Goal: Task Accomplishment & Management: Manage account settings

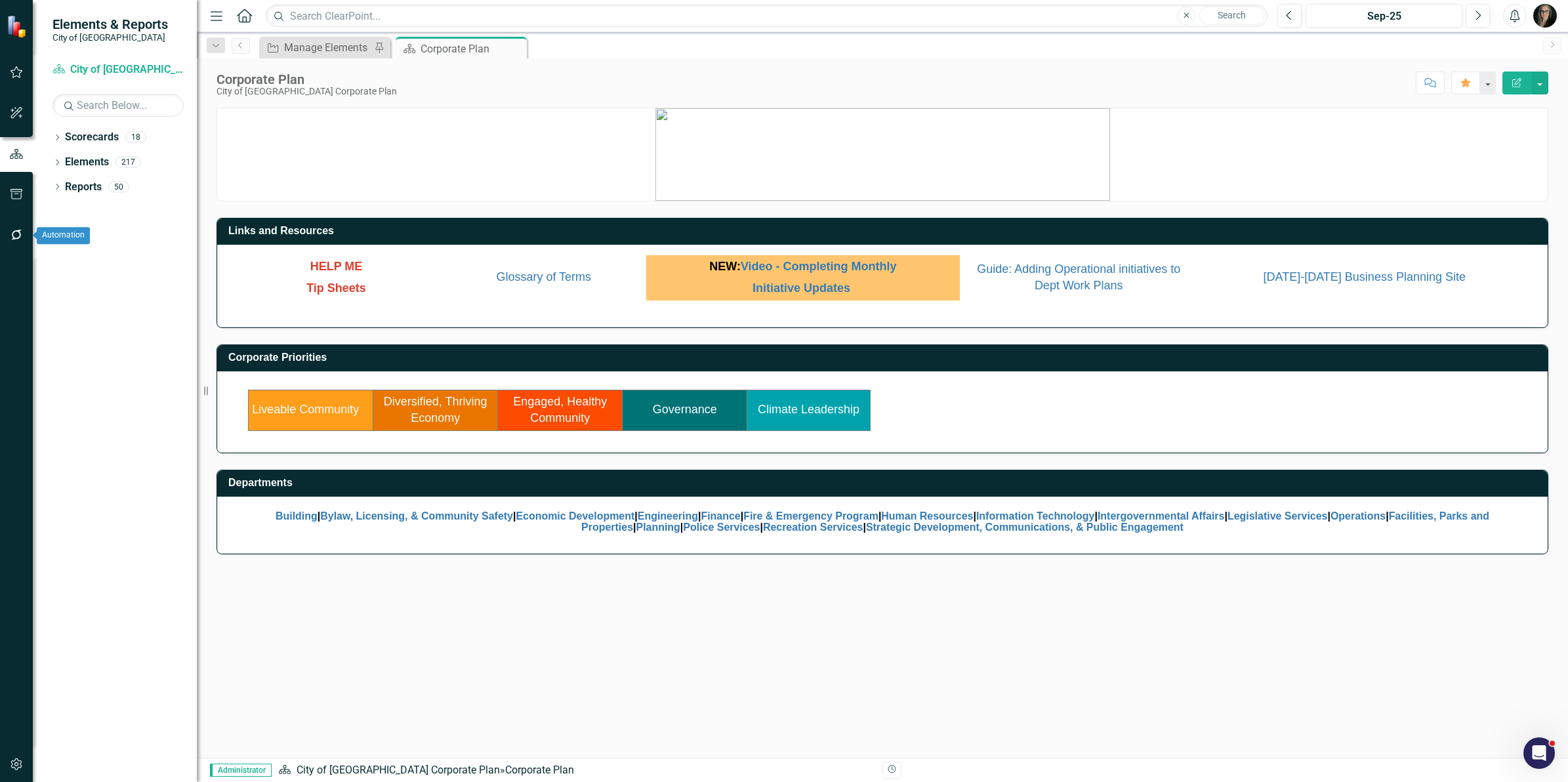
click at [13, 237] on icon "button" at bounding box center [16, 235] width 11 height 11
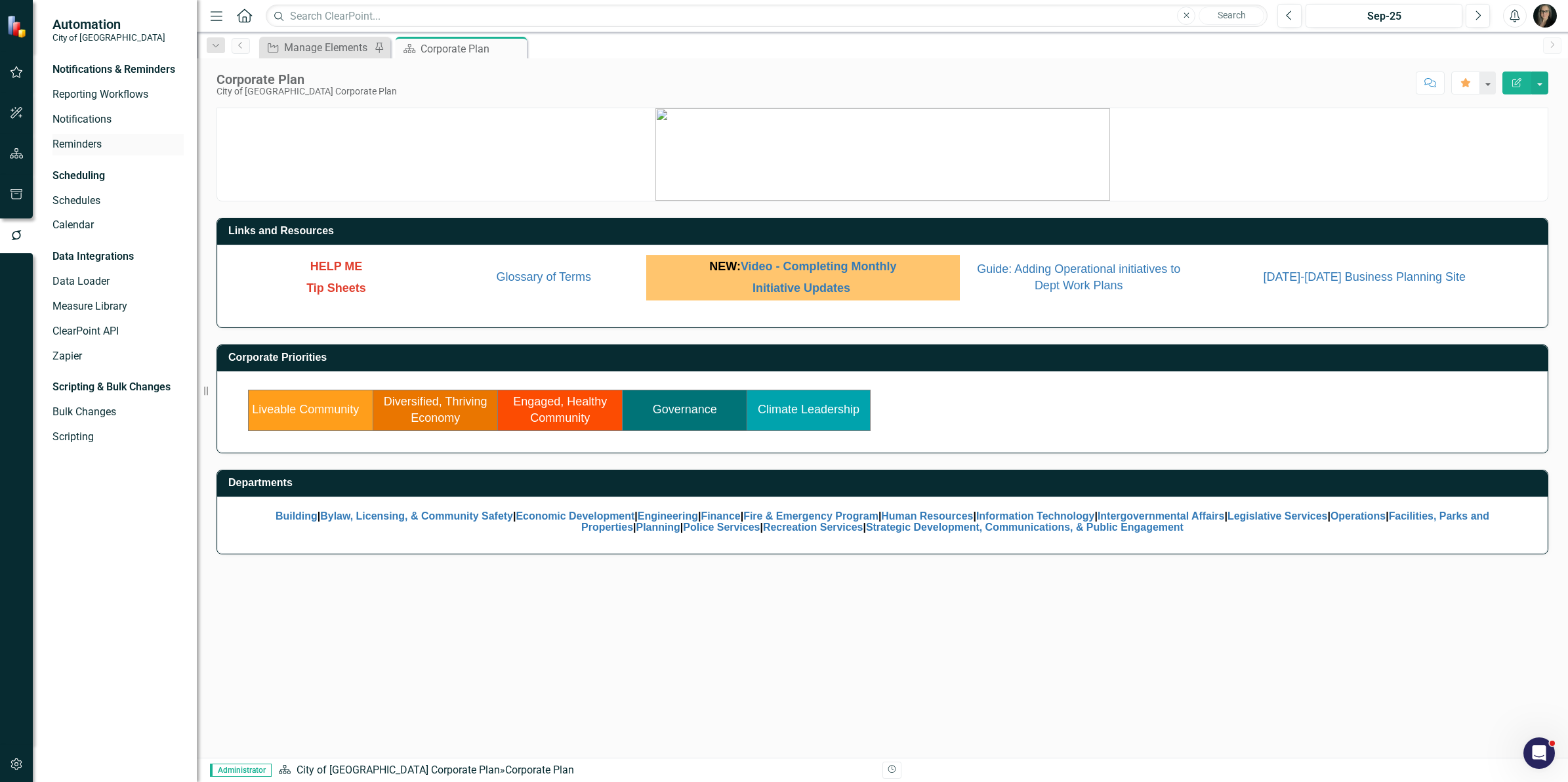
click at [86, 154] on div "Reminders" at bounding box center [118, 145] width 131 height 22
click at [125, 139] on link "Reminders" at bounding box center [118, 144] width 131 height 15
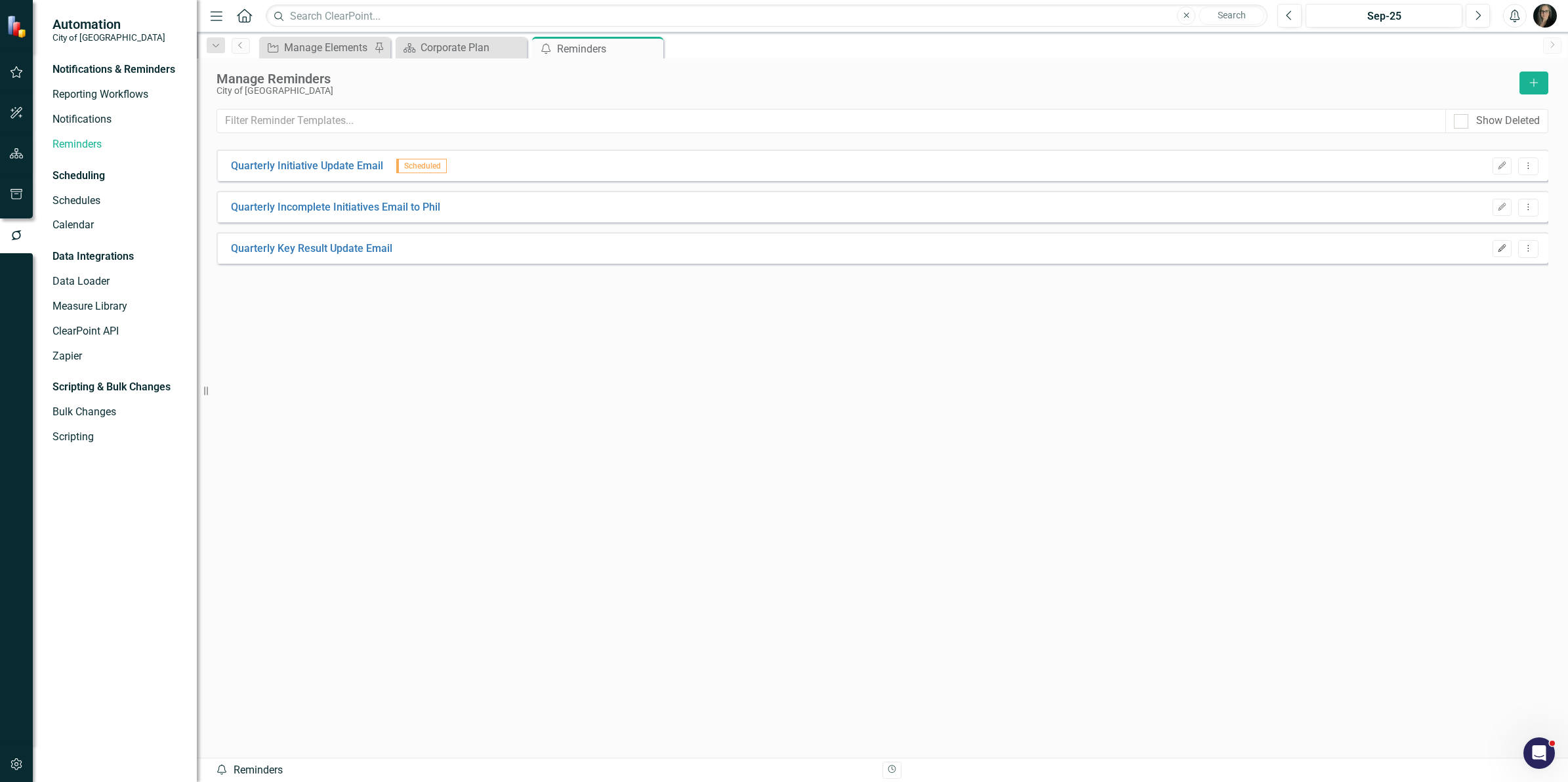
click at [1501, 249] on icon "Edit" at bounding box center [1501, 248] width 10 height 8
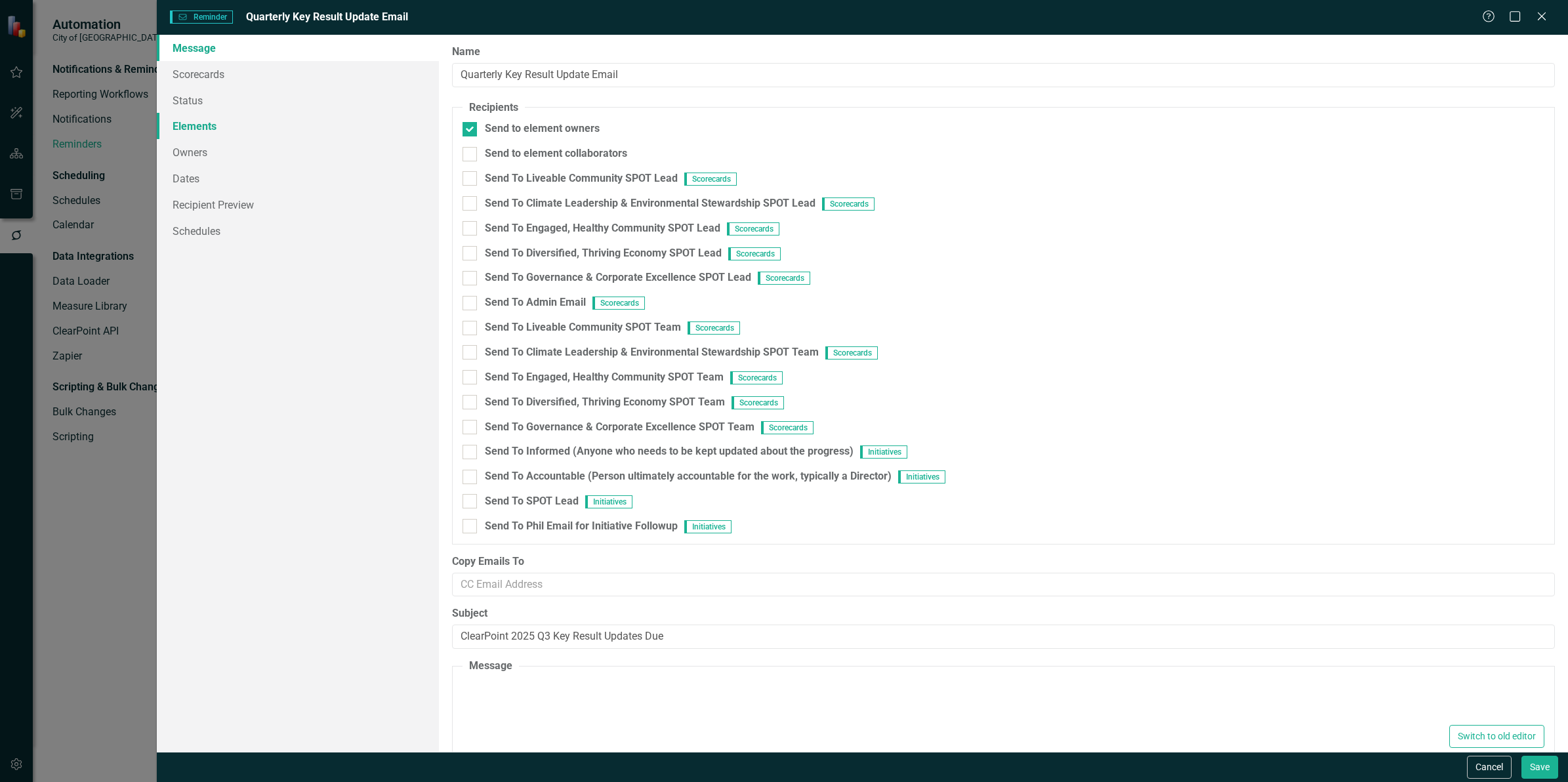
type textarea "<p lang="en-CA">It&rsquo;s time for Q3 Key Result updates within ClearPoint, to…"
click at [250, 116] on link "Elements" at bounding box center [298, 125] width 282 height 26
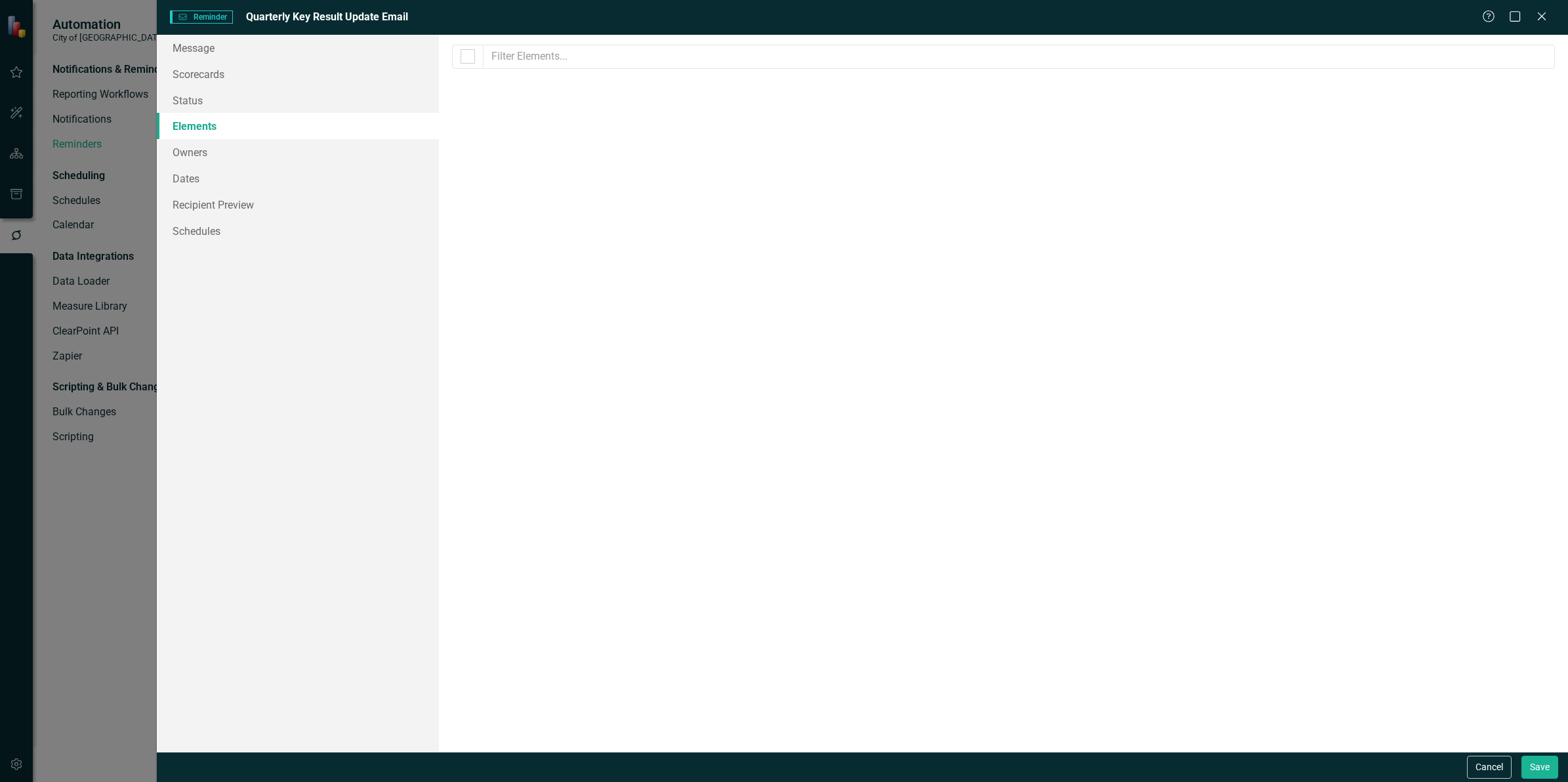
checkbox input "false"
click at [283, 198] on link "Recipient Preview" at bounding box center [298, 204] width 282 height 26
click at [223, 132] on link "Elements" at bounding box center [298, 125] width 282 height 26
click at [496, 194] on div "Action Item" at bounding box center [501, 193] width 55 height 15
click at [461, 194] on input "Action Item" at bounding box center [455, 190] width 8 height 8
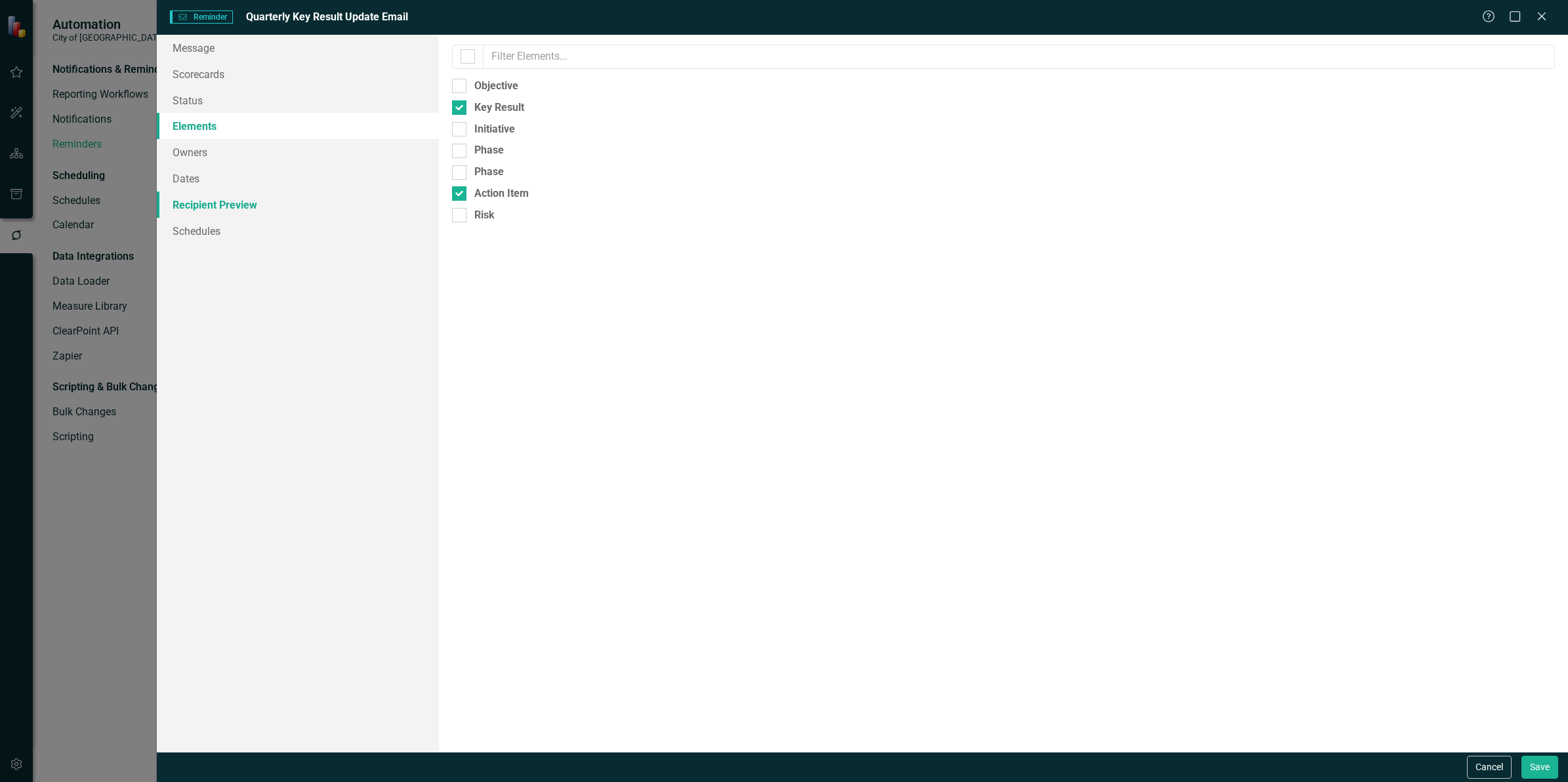
click at [260, 207] on link "Recipient Preview" at bounding box center [298, 204] width 282 height 26
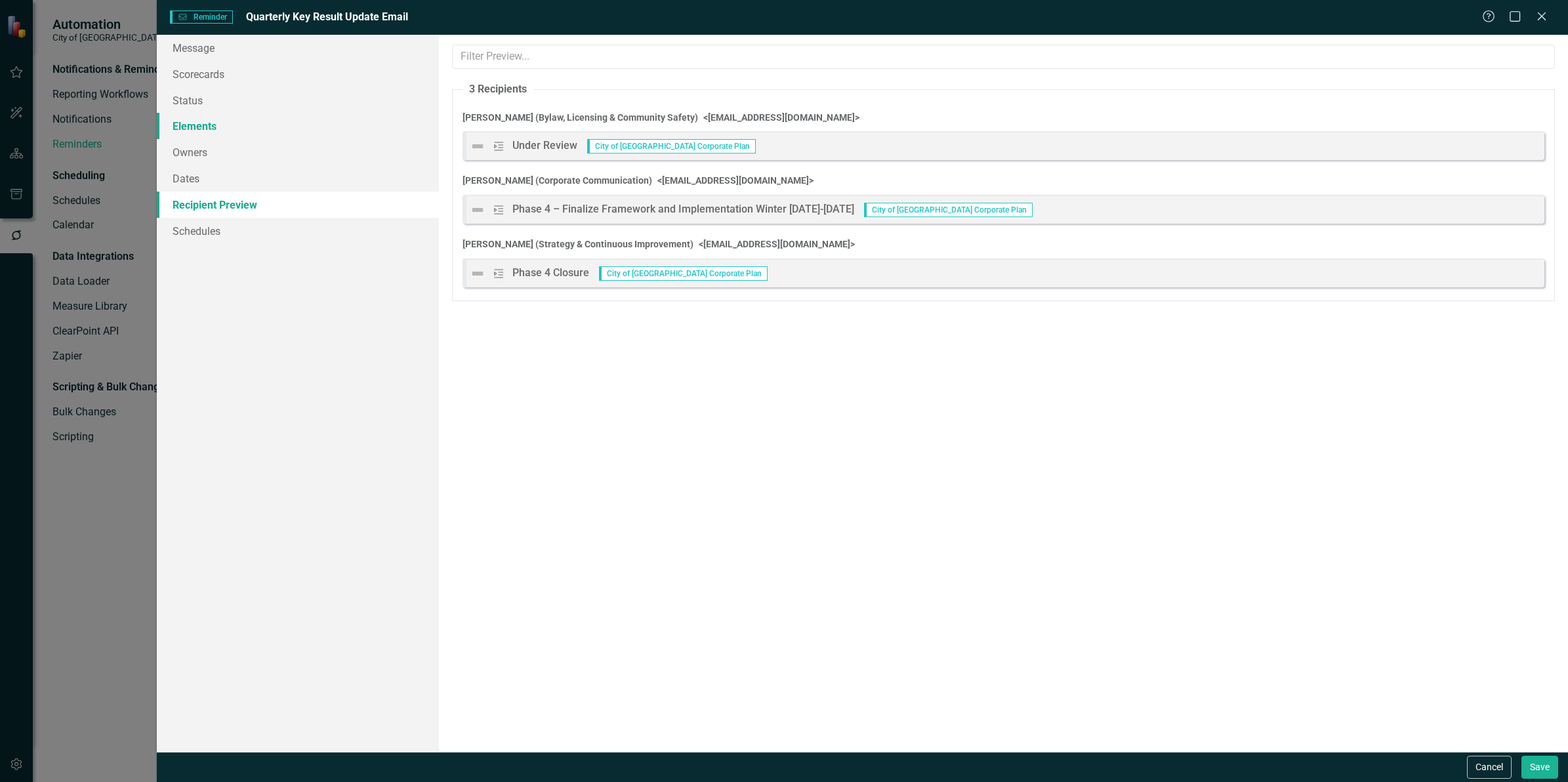
click at [219, 133] on link "Elements" at bounding box center [298, 125] width 282 height 26
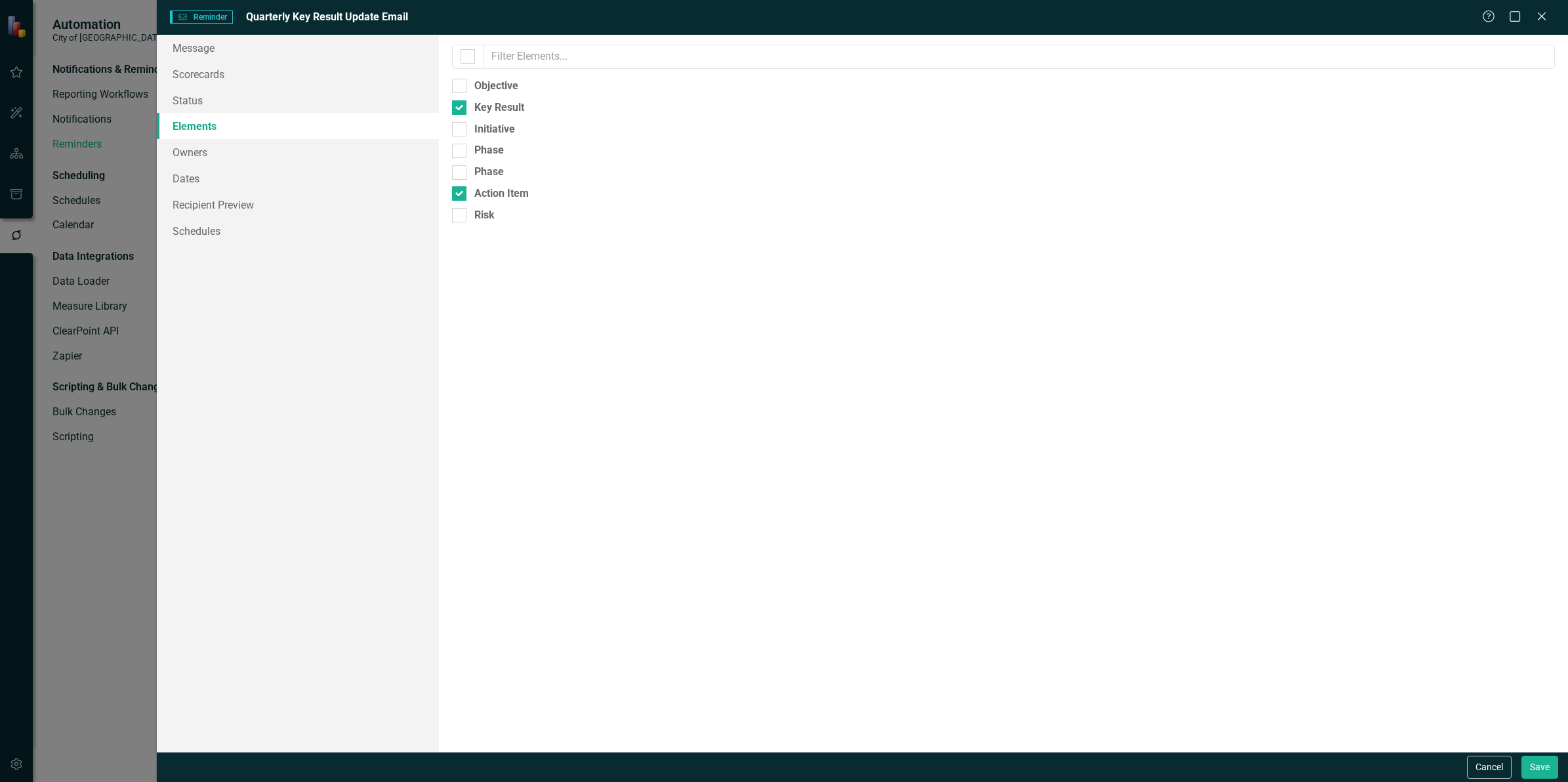
click at [458, 202] on div "Select which element types to include in the reminders. Leave blank to include …" at bounding box center [1003, 393] width 1129 height 717
click at [459, 198] on div at bounding box center [459, 193] width 14 height 14
click at [459, 195] on input "Action Item" at bounding box center [455, 190] width 8 height 8
checkbox input "false"
click at [1527, 769] on button "Save" at bounding box center [1539, 768] width 37 height 23
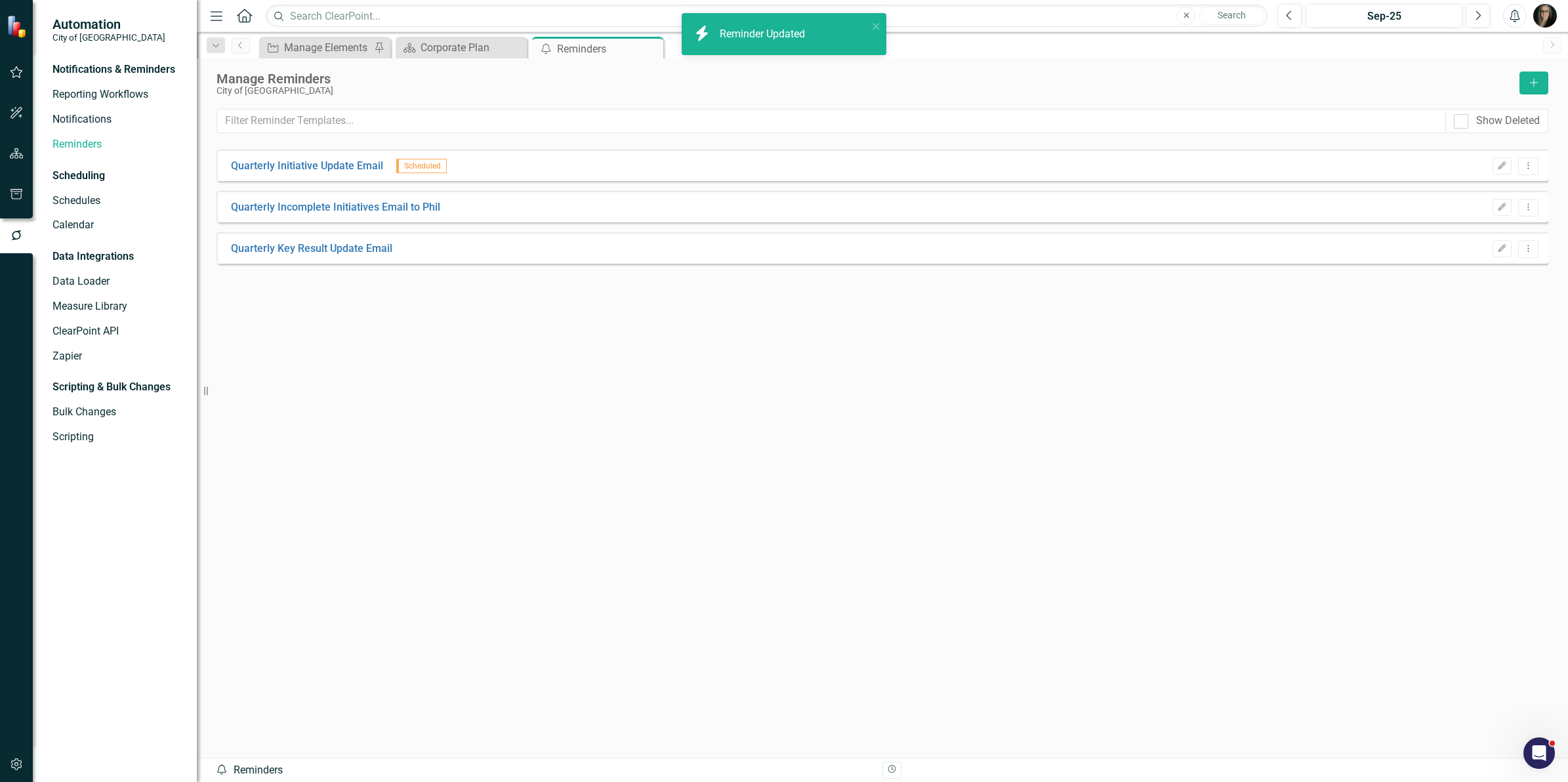
drag, startPoint x: 486, startPoint y: 447, endPoint x: 473, endPoint y: 445, distance: 13.2
click at [483, 446] on div "Quarterly Initiative Update Email Scheduled Edit Dropdown Menu Quarterly Incomp…" at bounding box center [883, 429] width 1331 height 561
drag, startPoint x: 592, startPoint y: 326, endPoint x: 211, endPoint y: 237, distance: 391.3
click at [592, 326] on div "Quarterly Initiative Update Email Scheduled Edit Dropdown Menu Quarterly Incomp…" at bounding box center [883, 429] width 1331 height 561
click at [237, 374] on div "Quarterly Initiative Update Email Scheduled Edit Dropdown Menu Quarterly Incomp…" at bounding box center [883, 429] width 1331 height 561
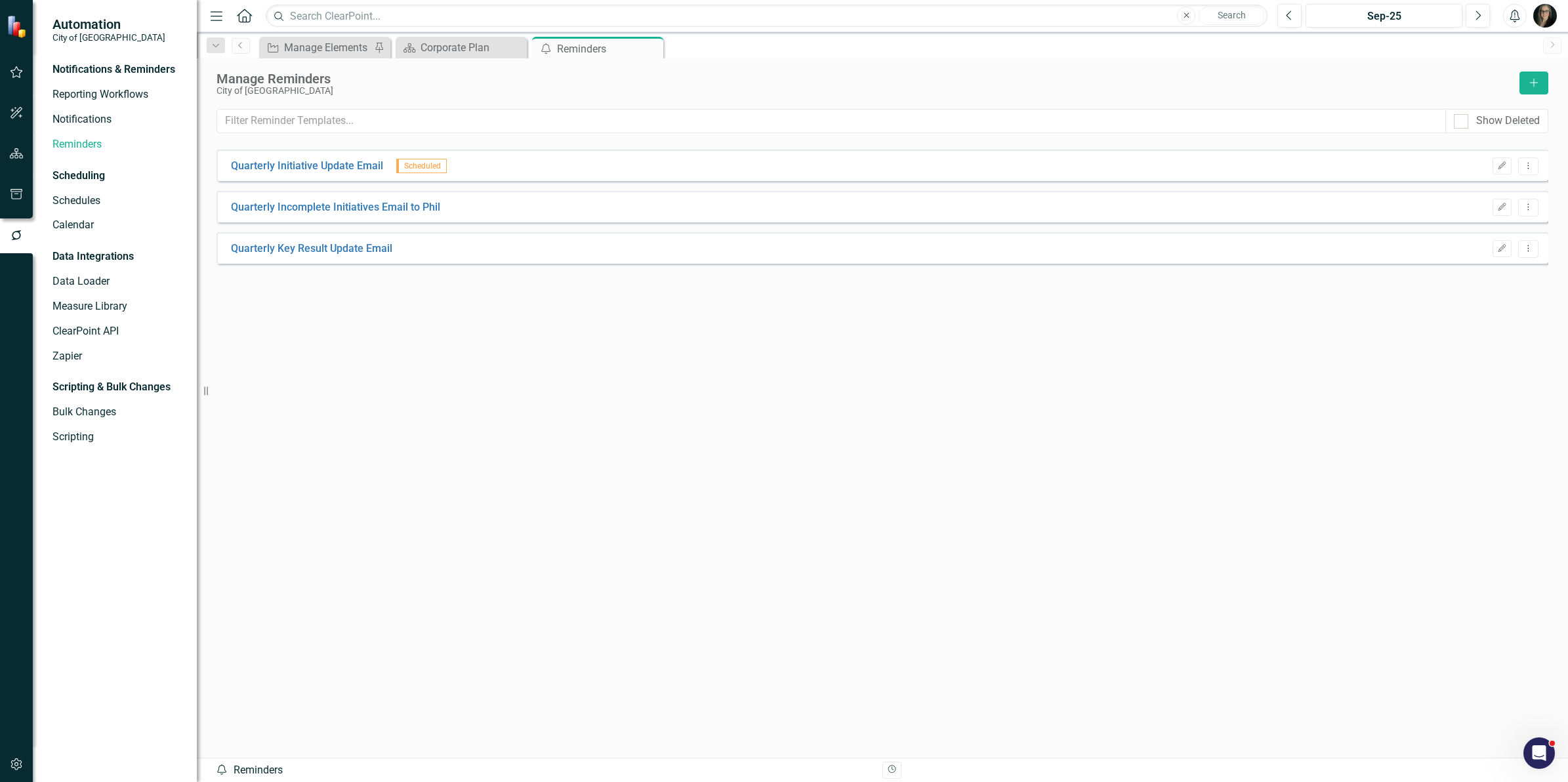
click at [654, 372] on div "Quarterly Initiative Update Email Scheduled Edit Dropdown Menu Quarterly Incomp…" at bounding box center [883, 429] width 1331 height 561
